Goal: Transaction & Acquisition: Purchase product/service

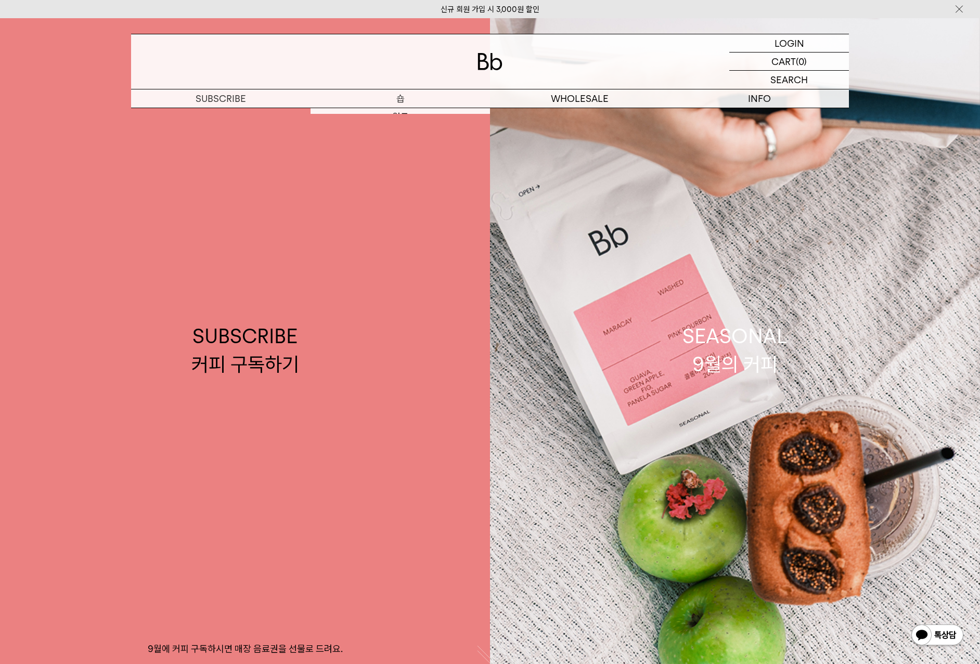
click at [406, 100] on p "숍" at bounding box center [401, 98] width 180 height 18
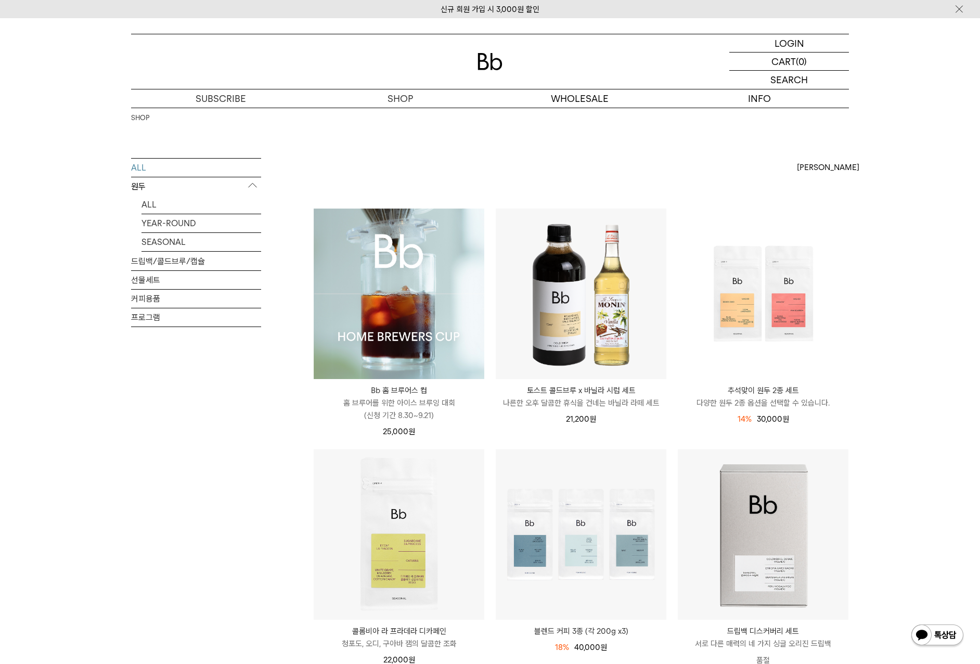
click at [438, 278] on img at bounding box center [399, 294] width 171 height 171
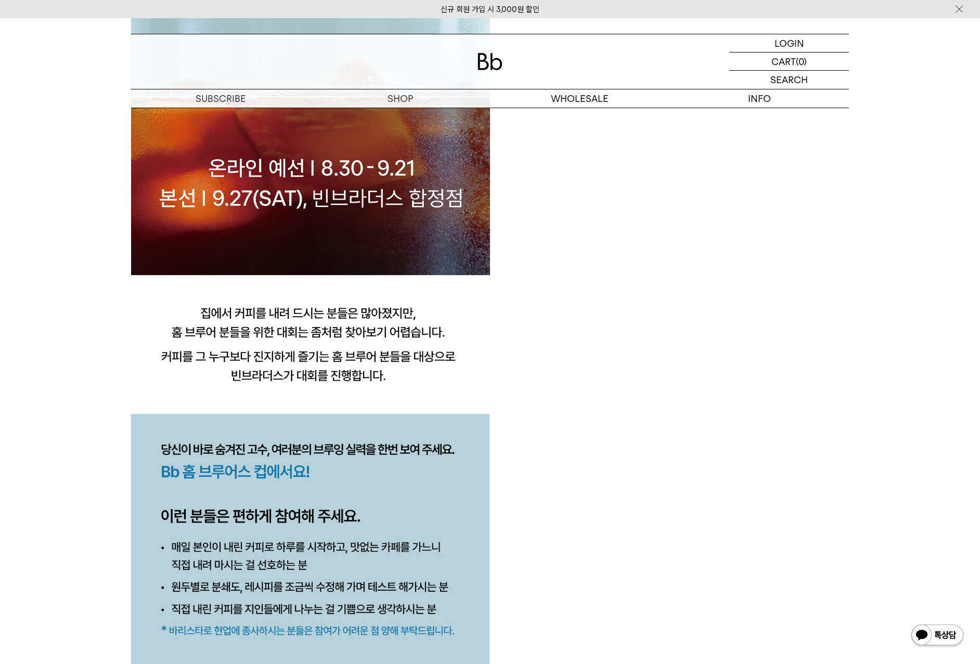
scroll to position [989, 0]
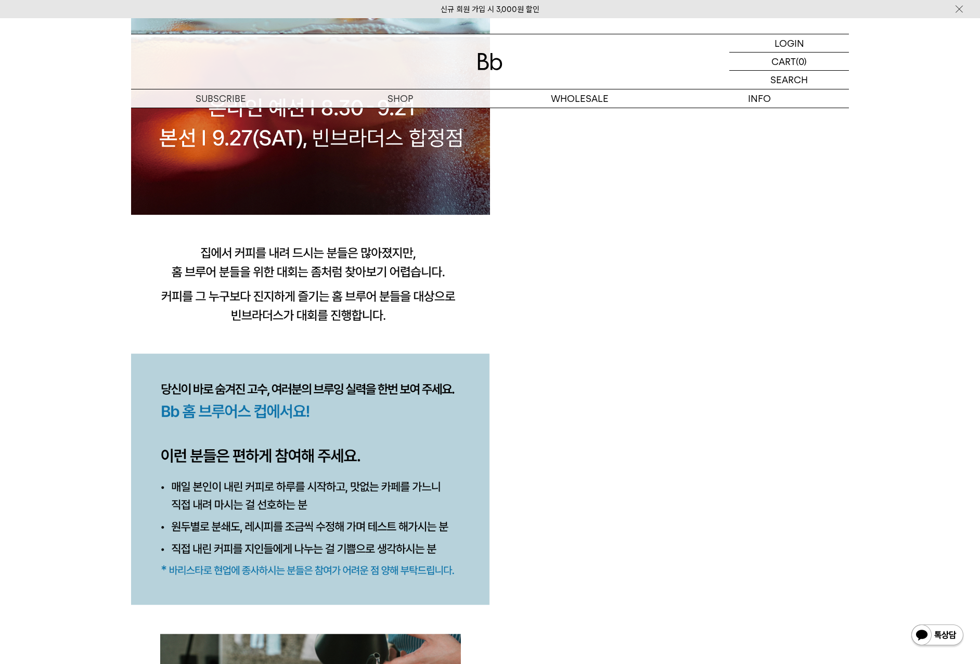
drag, startPoint x: 520, startPoint y: 331, endPoint x: 515, endPoint y: 325, distance: 7.7
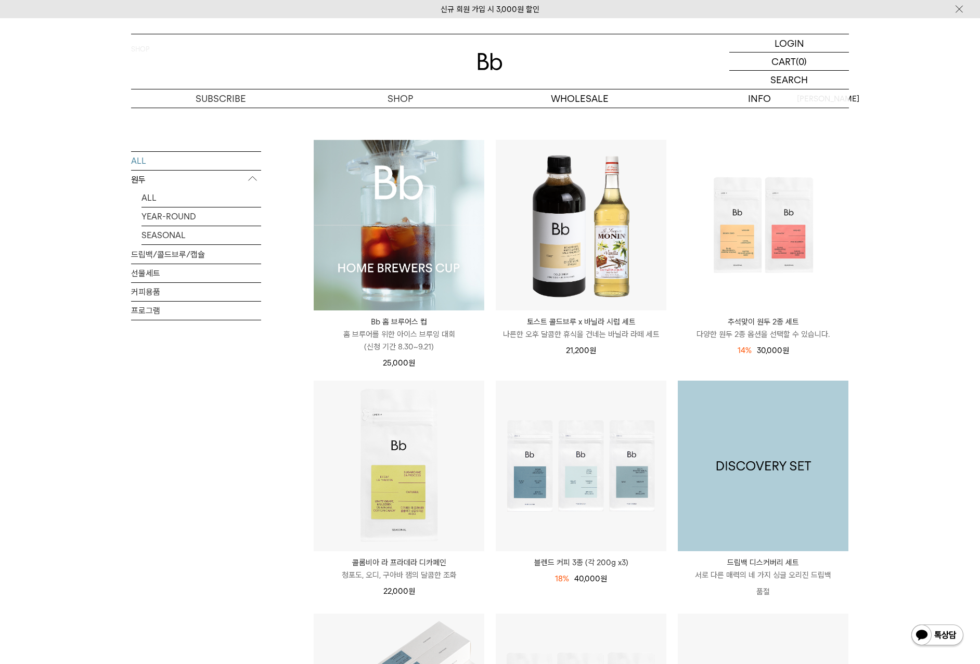
scroll to position [104, 0]
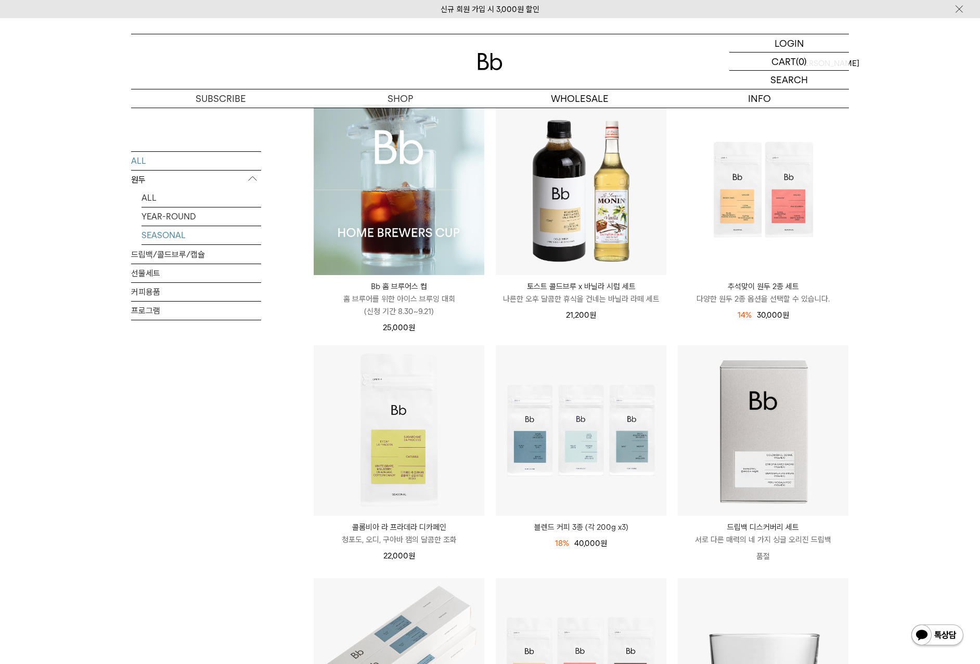
click at [164, 229] on link "SEASONAL" at bounding box center [202, 235] width 120 height 18
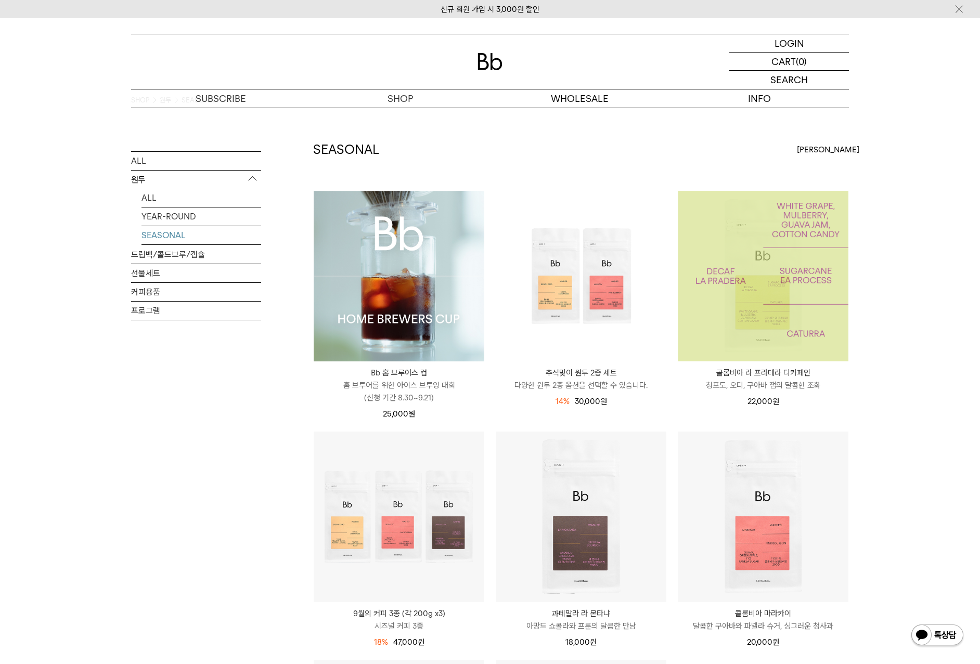
scroll to position [208, 0]
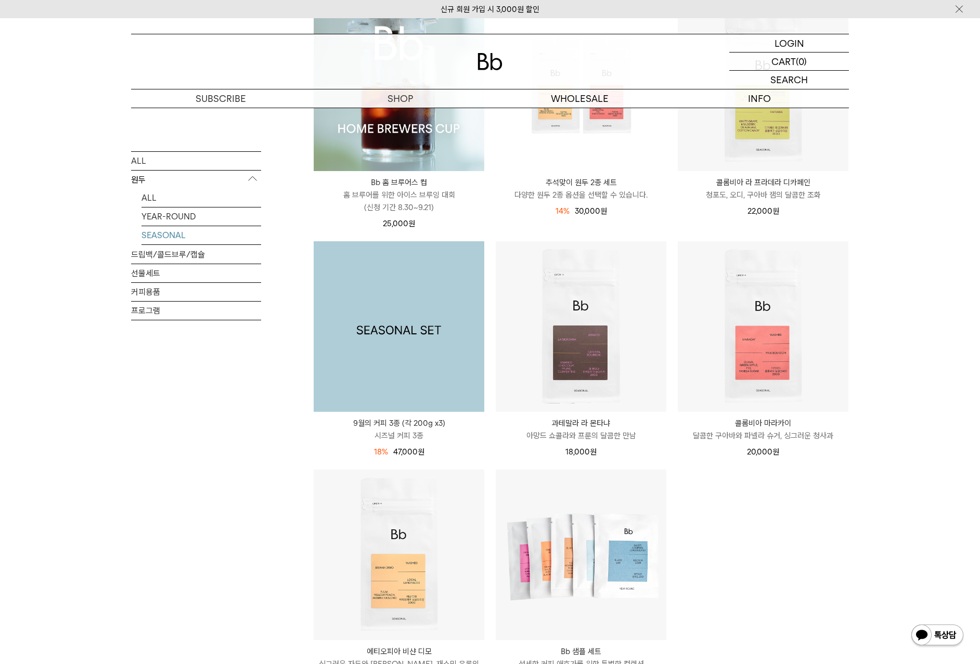
click at [412, 381] on img at bounding box center [399, 326] width 171 height 171
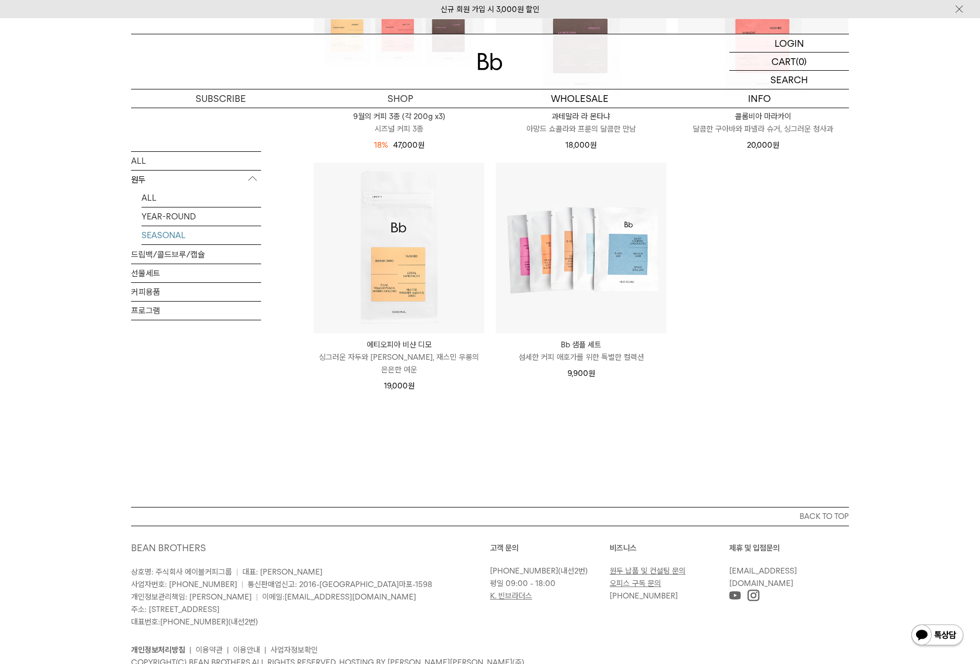
scroll to position [544, 0]
